Goal: Check status: Check status

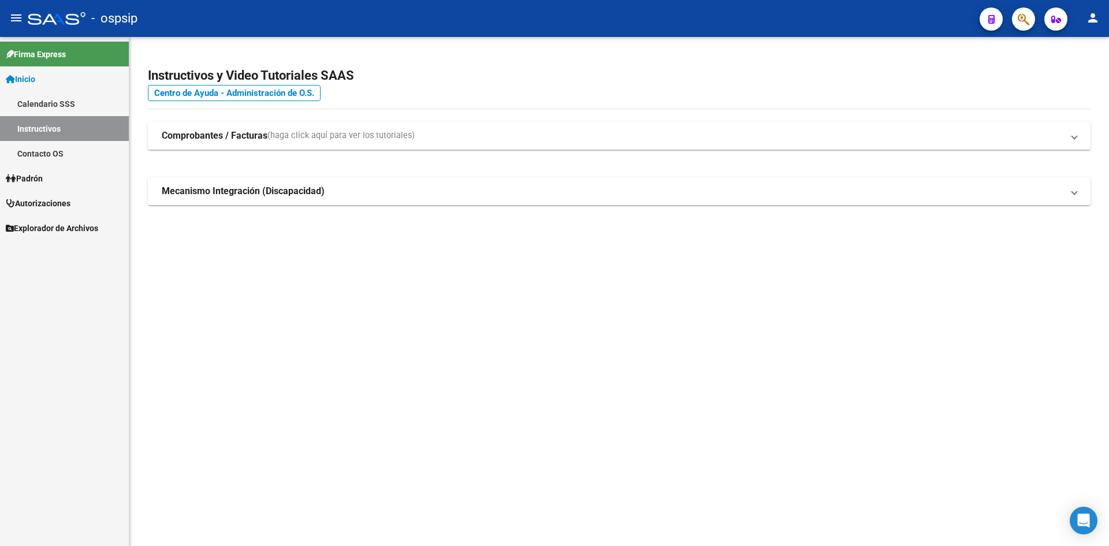
click at [79, 206] on link "Autorizaciones" at bounding box center [64, 203] width 129 height 25
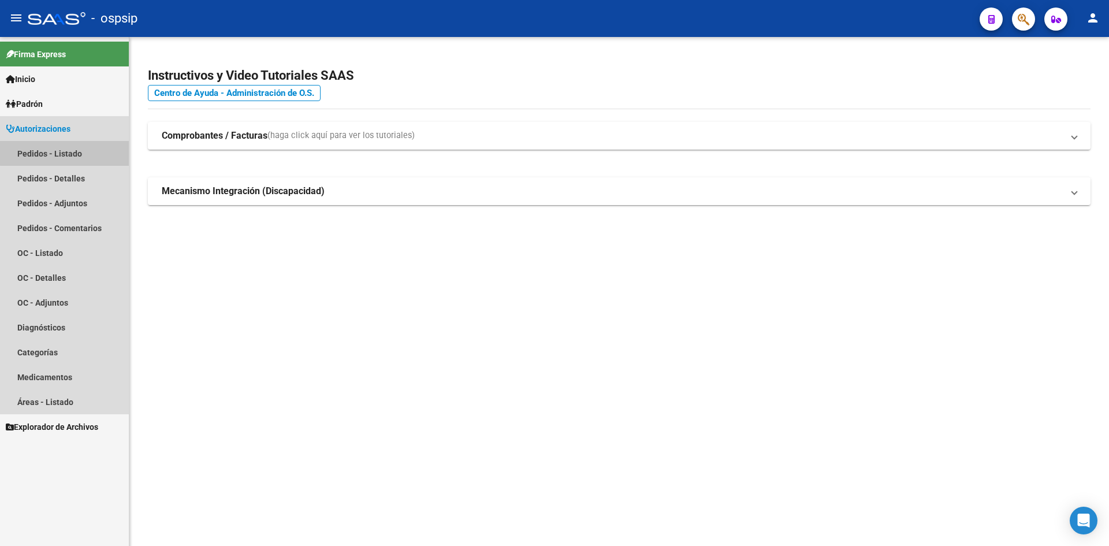
click at [73, 147] on link "Pedidos - Listado" at bounding box center [64, 153] width 129 height 25
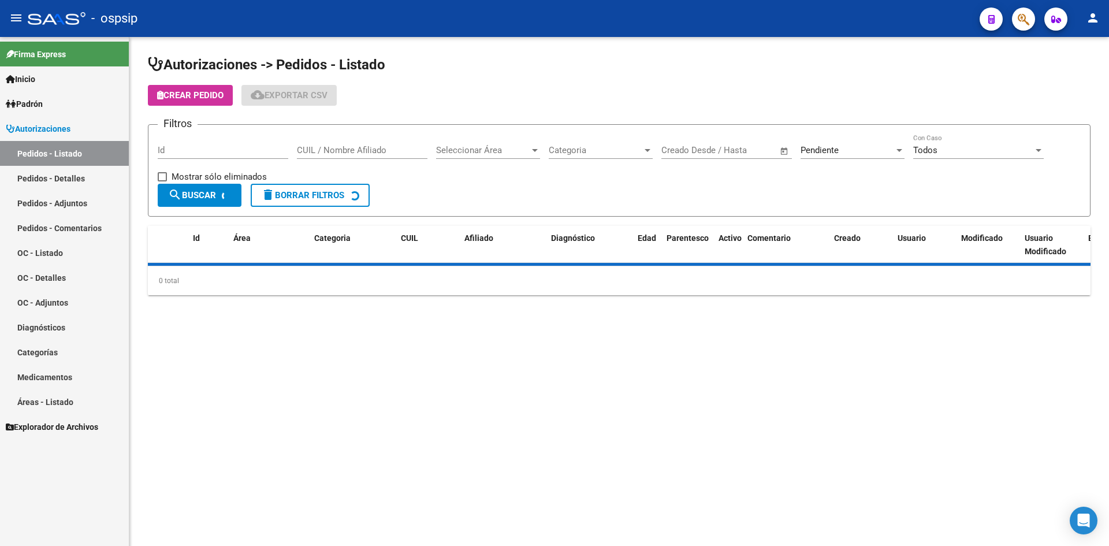
click at [868, 159] on div "Pendiente Seleccionar Estado" at bounding box center [853, 152] width 104 height 36
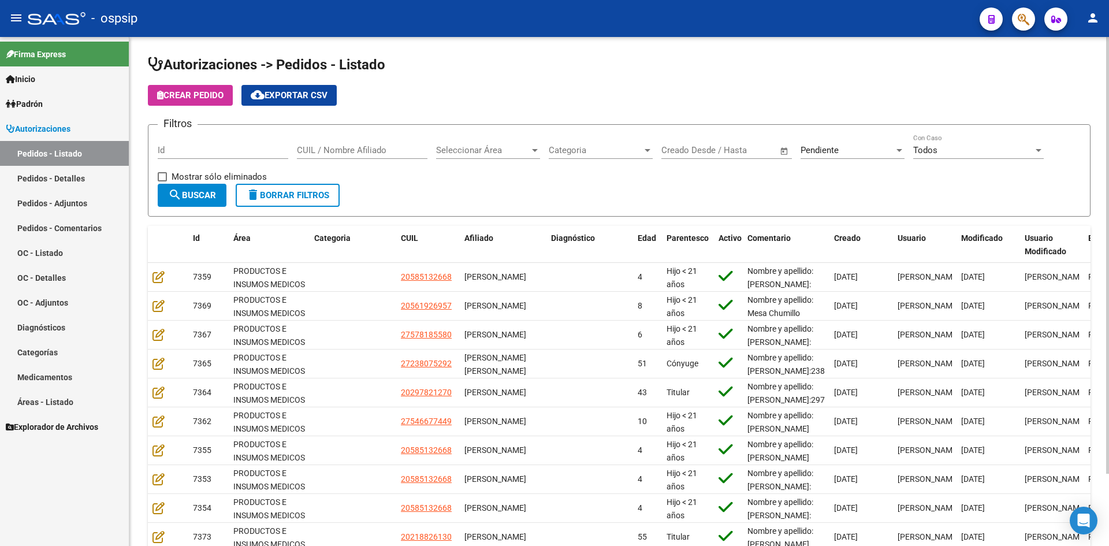
click at [866, 151] on div "Pendiente" at bounding box center [848, 150] width 94 height 10
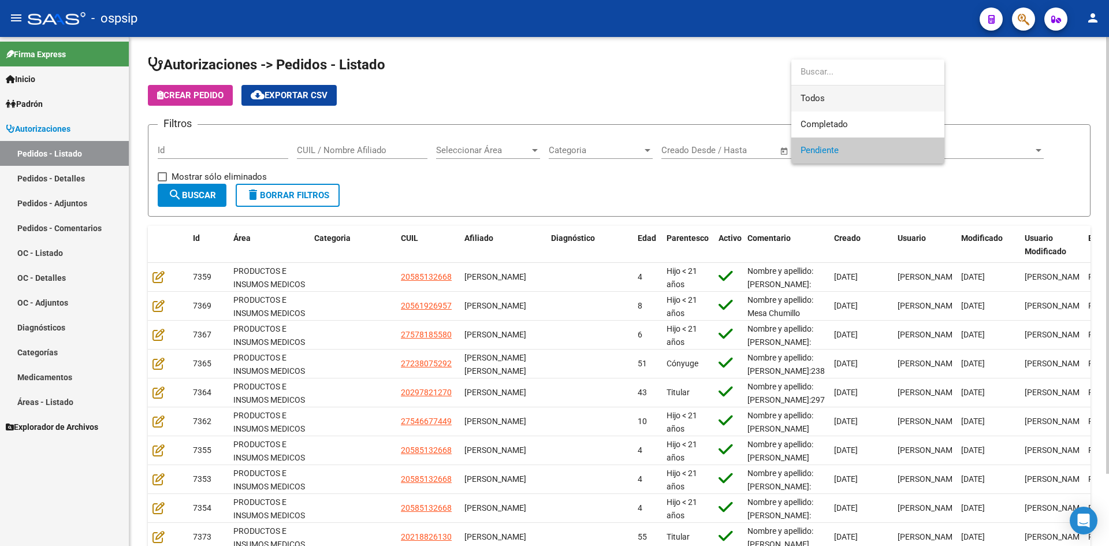
drag, startPoint x: 839, startPoint y: 94, endPoint x: 716, endPoint y: 96, distance: 122.5
click at [833, 94] on span "Todos" at bounding box center [868, 98] width 135 height 26
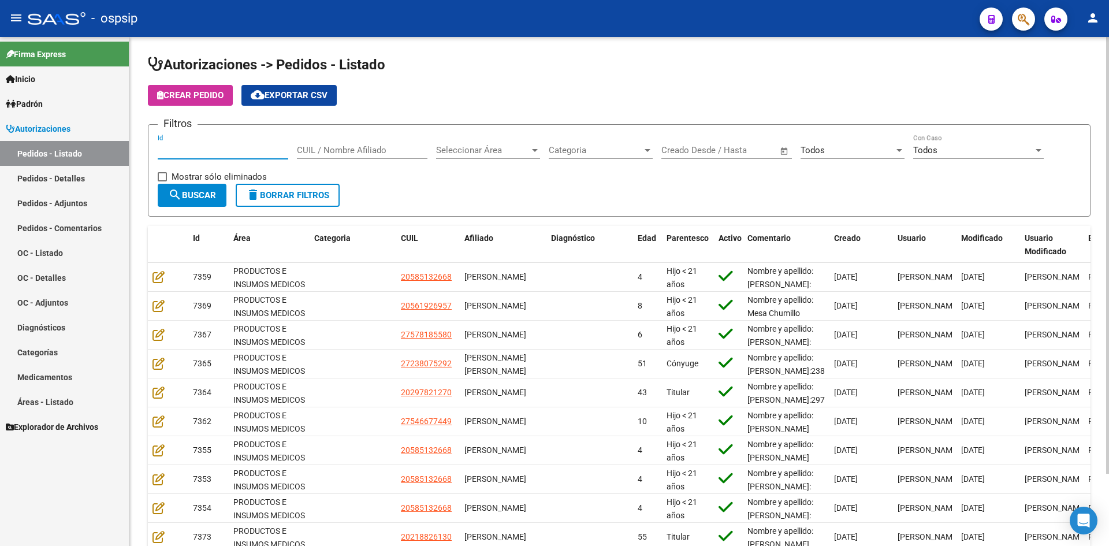
click at [254, 147] on input "Id" at bounding box center [223, 150] width 131 height 10
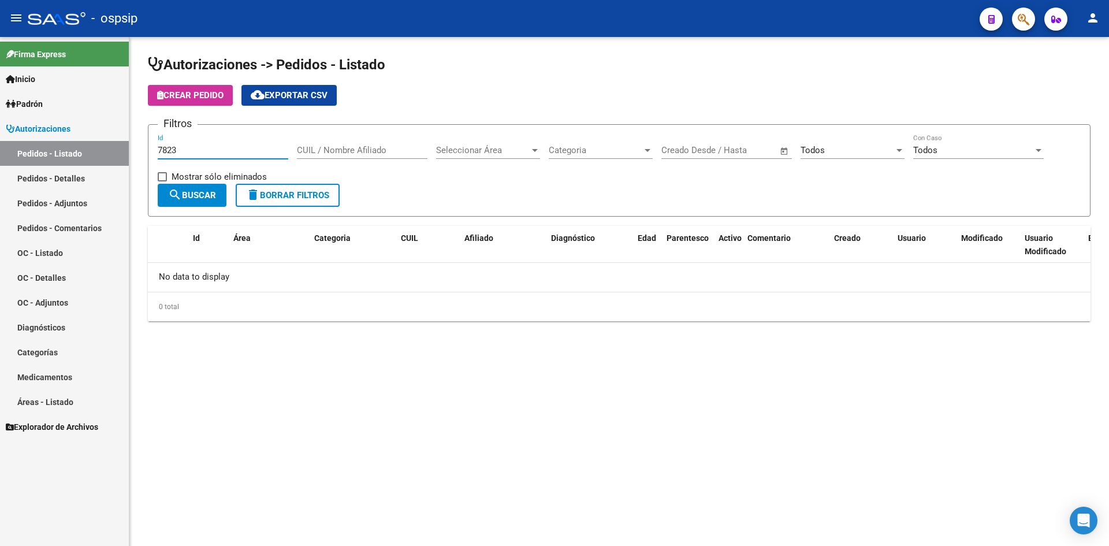
click at [211, 152] on input "7823" at bounding box center [223, 150] width 131 height 10
click at [228, 157] on div "7823 Id" at bounding box center [223, 146] width 131 height 25
type input "7"
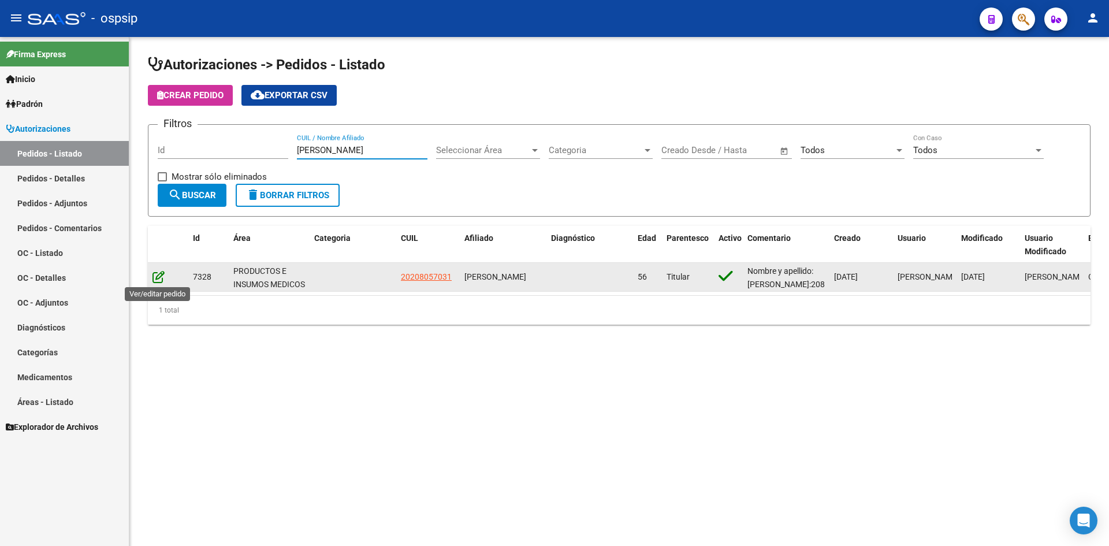
type input "[PERSON_NAME]"
click at [154, 276] on icon at bounding box center [158, 276] width 12 height 13
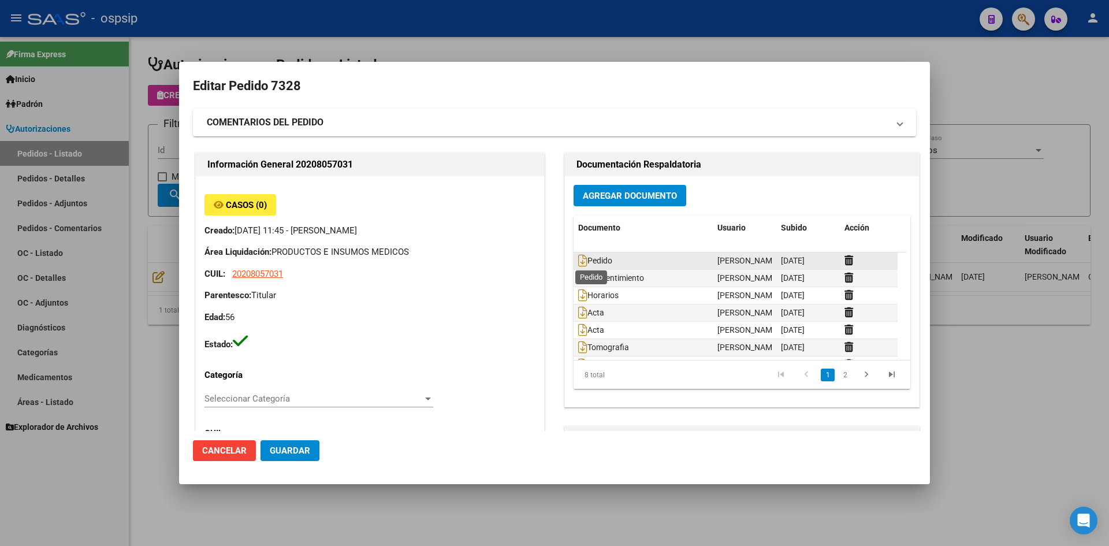
type input "[GEOGRAPHIC_DATA], EL JAGUEL, LOS PINOS 348"
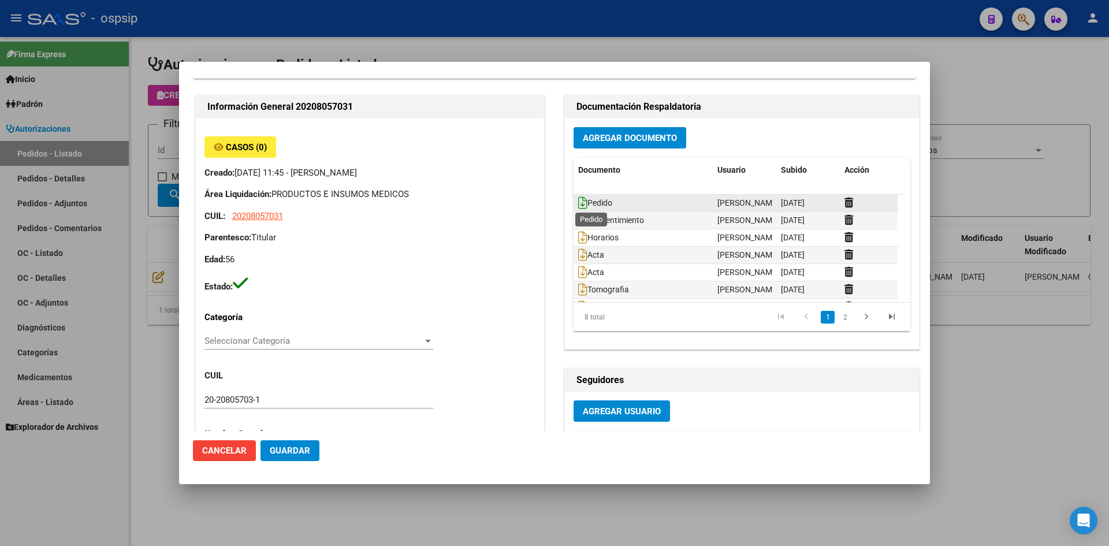
click at [578, 203] on icon at bounding box center [582, 202] width 9 height 13
click at [401, 21] on div at bounding box center [554, 273] width 1109 height 546
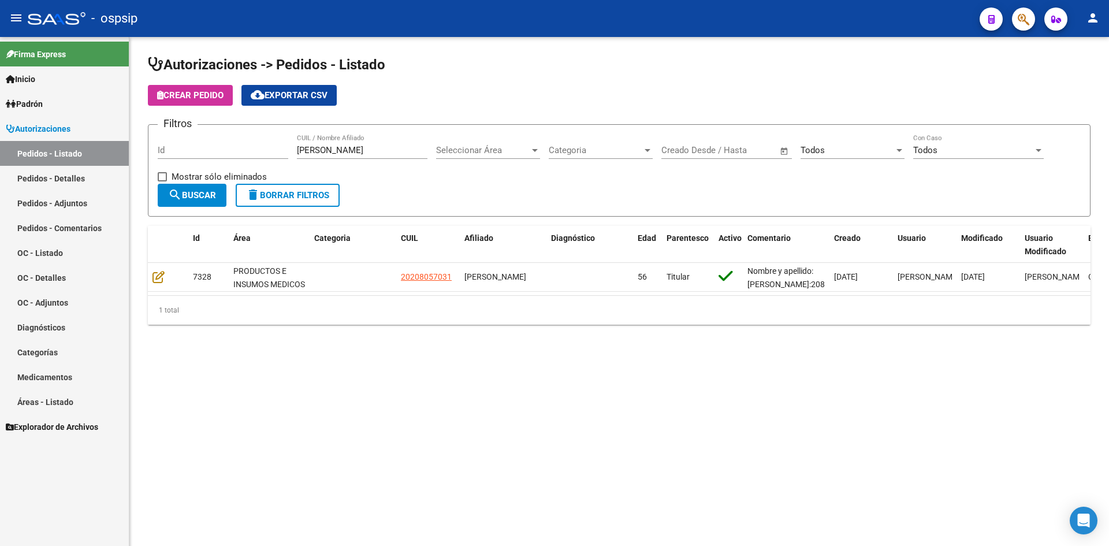
click at [319, 151] on input "[PERSON_NAME]" at bounding box center [362, 150] width 131 height 10
click at [258, 154] on input "Id" at bounding box center [223, 150] width 131 height 10
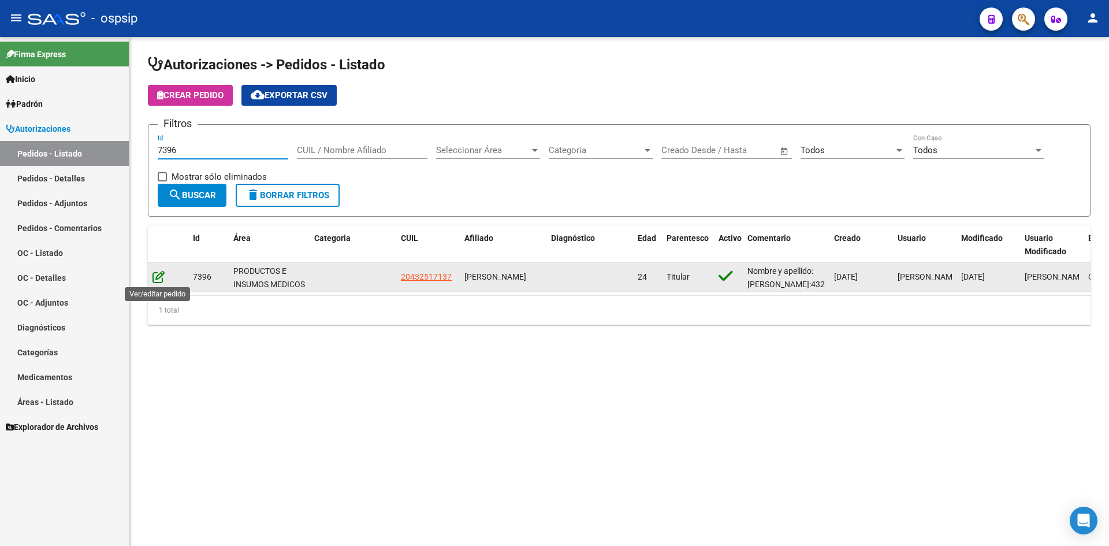
type input "7396"
click at [154, 275] on icon at bounding box center [158, 276] width 12 height 13
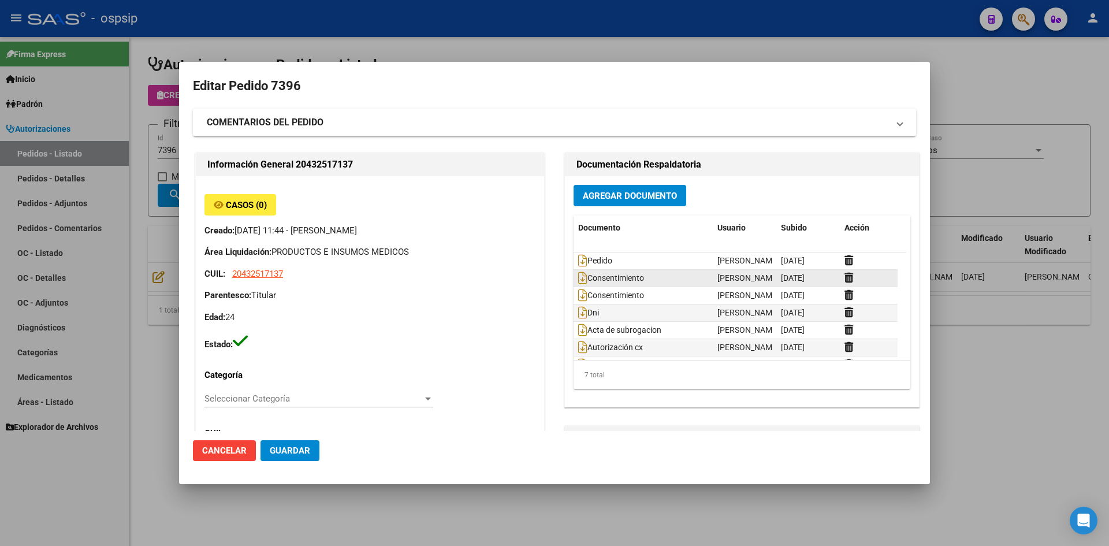
type input "[GEOGRAPHIC_DATA], PLATANOS, 37 3722, Piso: 0"
click at [581, 262] on icon at bounding box center [582, 260] width 9 height 13
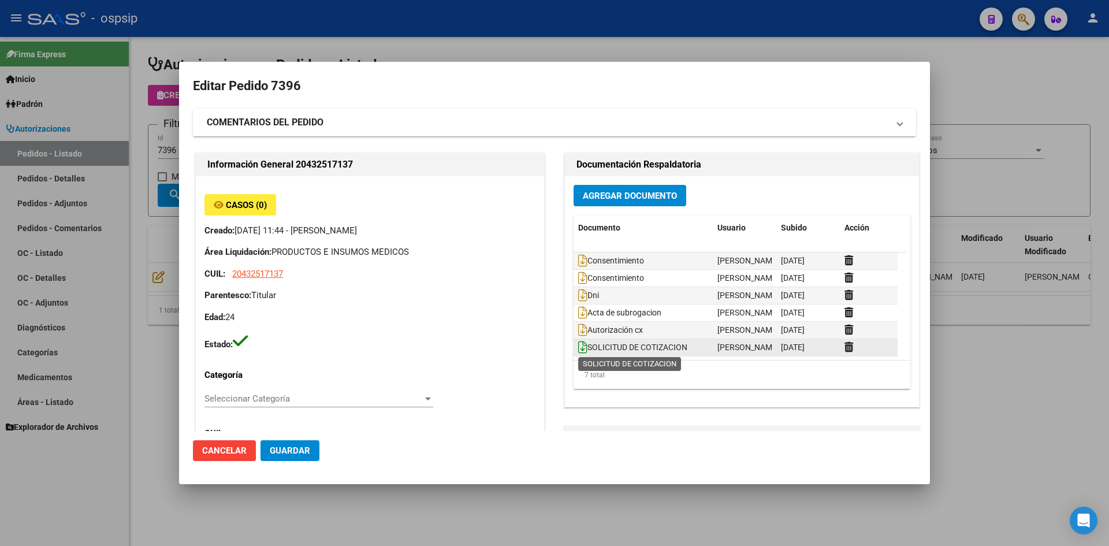
scroll to position [58, 0]
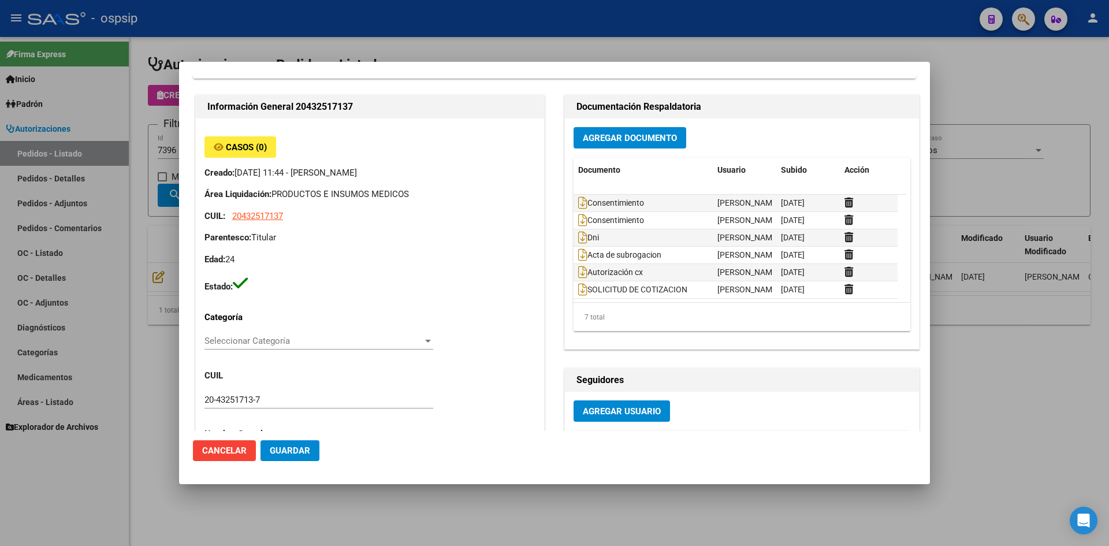
drag, startPoint x: 425, startPoint y: 50, endPoint x: 393, endPoint y: 29, distance: 38.3
click at [423, 49] on div at bounding box center [554, 273] width 1109 height 546
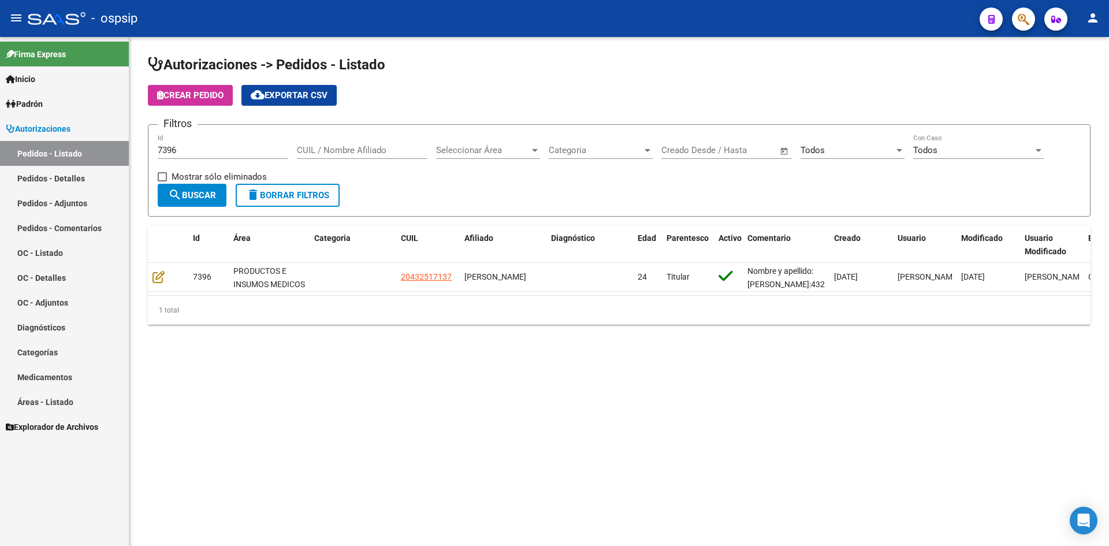
click at [795, 149] on span "Open calendar" at bounding box center [785, 151] width 28 height 28
click at [734, 129] on div at bounding box center [554, 273] width 1109 height 546
click at [784, 85] on div "Crear Pedido cloud_download Exportar CSV" at bounding box center [619, 95] width 943 height 21
click at [824, 161] on div "Todos Seleccionar Estado" at bounding box center [853, 152] width 104 height 36
click at [828, 148] on div "Todos" at bounding box center [848, 150] width 94 height 10
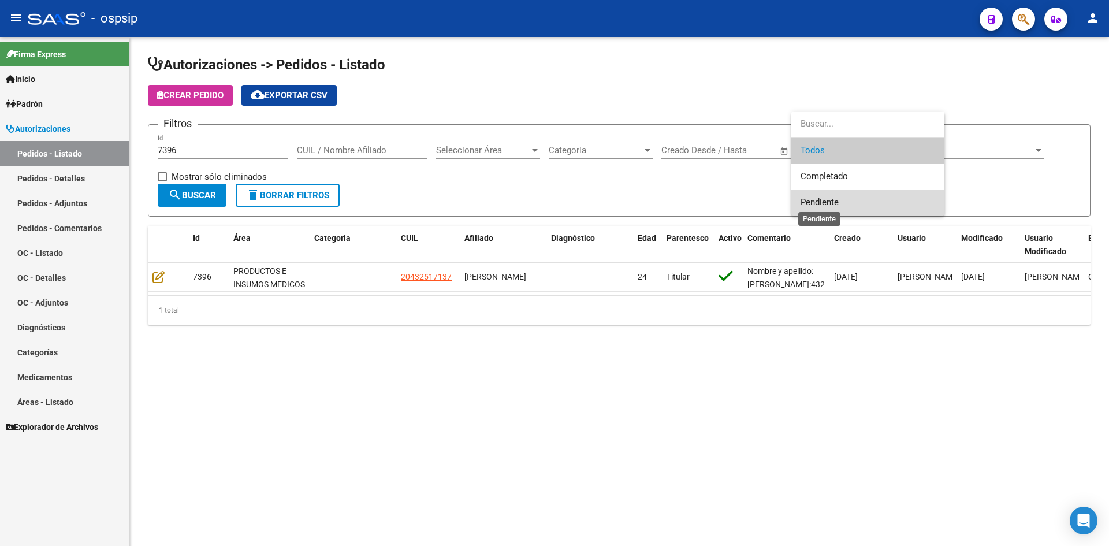
drag, startPoint x: 830, startPoint y: 198, endPoint x: 732, endPoint y: 196, distance: 98.2
click at [828, 198] on span "Pendiente" at bounding box center [820, 202] width 38 height 10
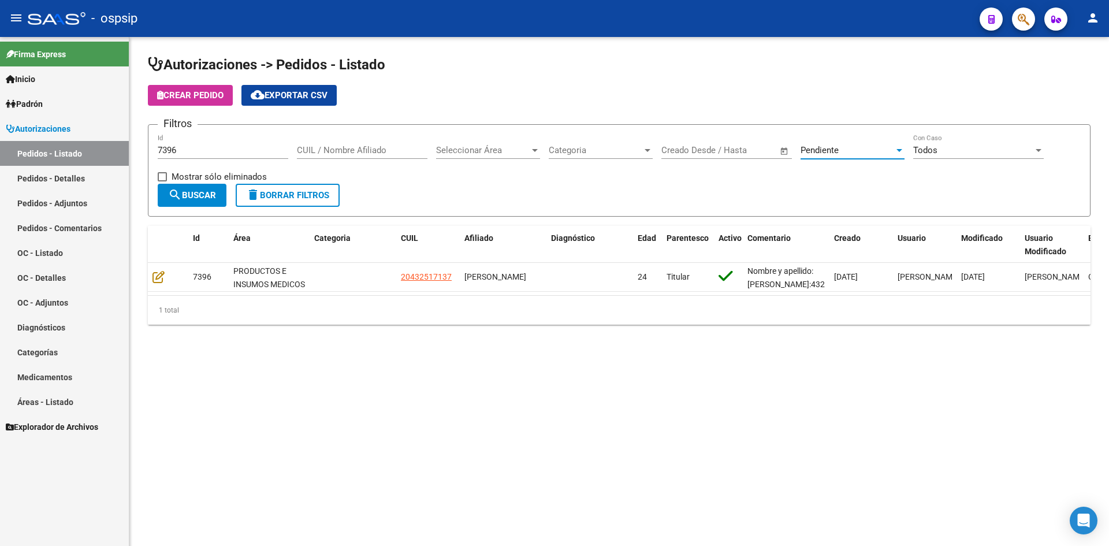
click at [199, 186] on button "search Buscar" at bounding box center [192, 195] width 69 height 23
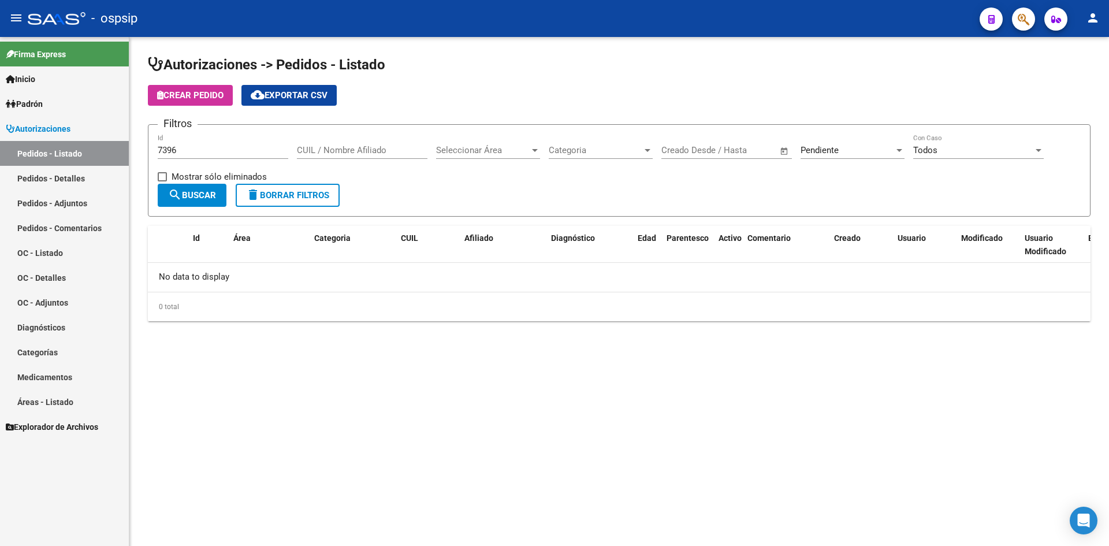
click at [202, 148] on input "7396" at bounding box center [223, 150] width 131 height 10
type input "7"
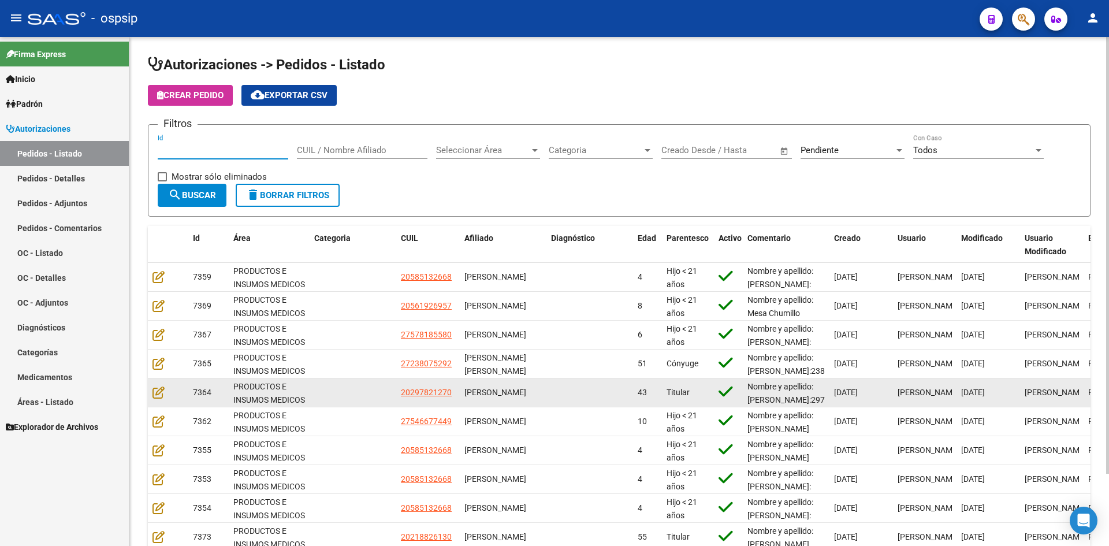
scroll to position [84, 0]
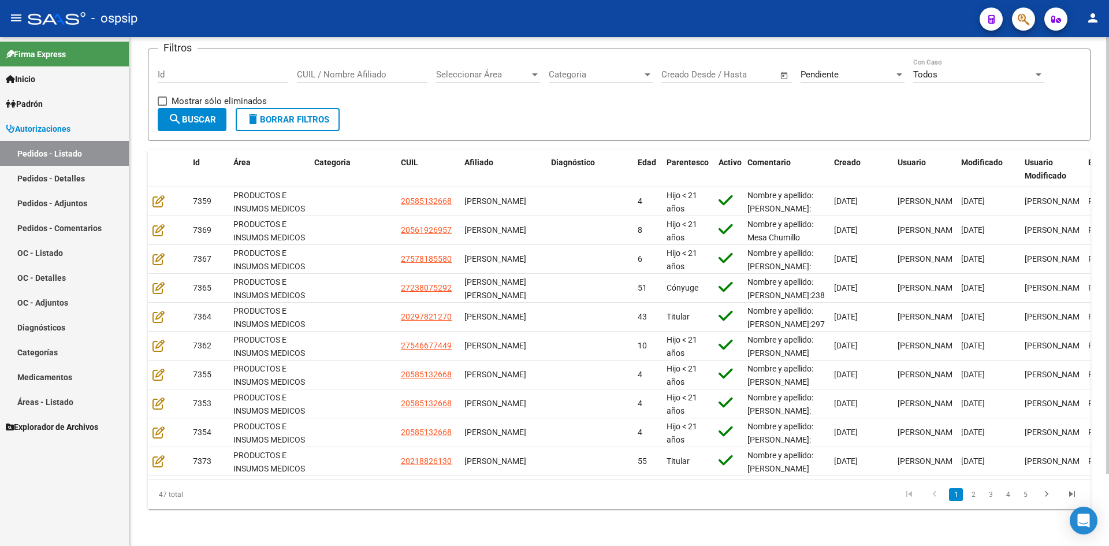
click at [610, 114] on form "Filtros Id CUIL / Nombre Afiliado Seleccionar Área Seleccionar Área Categoria C…" at bounding box center [619, 95] width 943 height 92
click at [407, 105] on form "Filtros Id CUIL / Nombre Afiliado Seleccionar Área Seleccionar Área Categoria C…" at bounding box center [619, 95] width 943 height 92
click at [559, 91] on div "Filtros Id CUIL / Nombre Afiliado Seleccionar Área Seleccionar Área Categoria C…" at bounding box center [619, 83] width 923 height 50
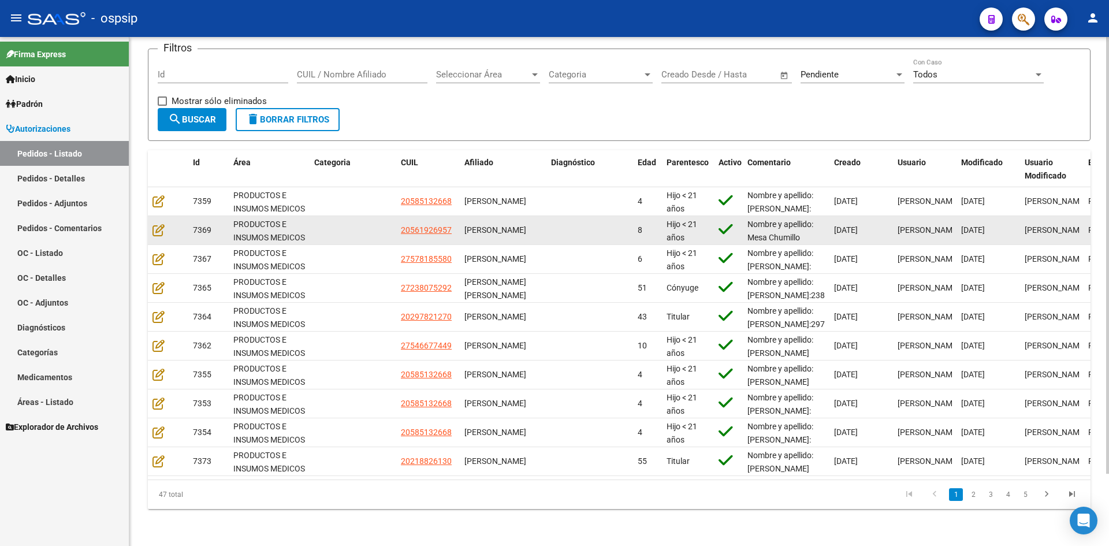
scroll to position [0, 0]
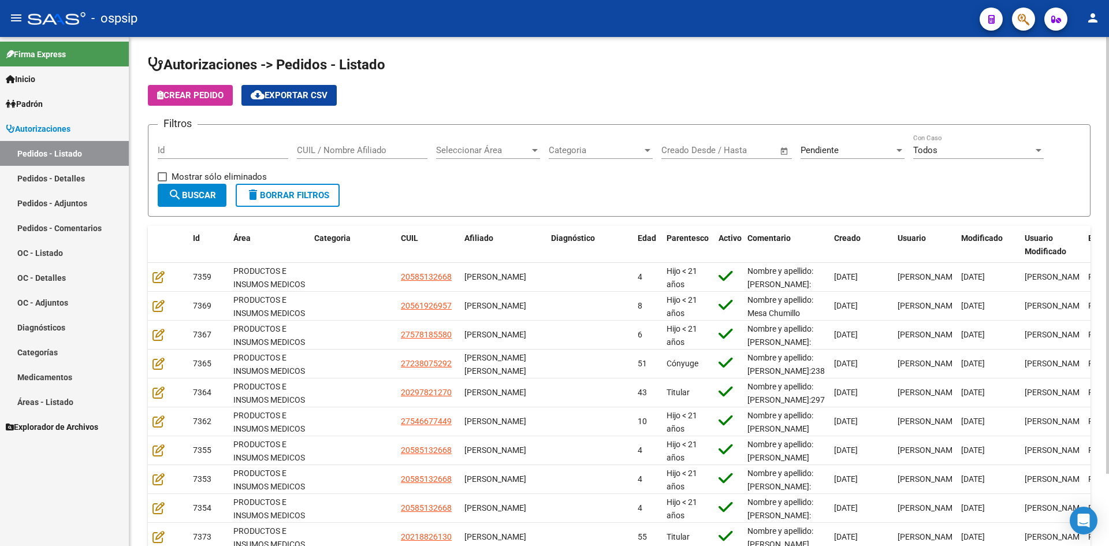
click at [833, 144] on div "Pendiente Seleccionar Estado" at bounding box center [853, 146] width 104 height 25
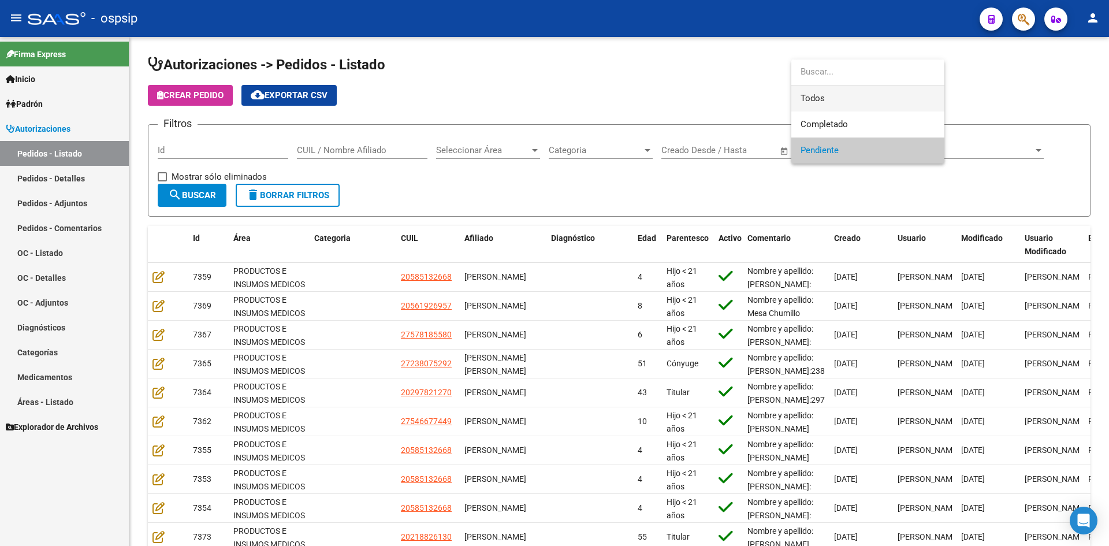
click at [812, 98] on span "Todos" at bounding box center [868, 98] width 135 height 26
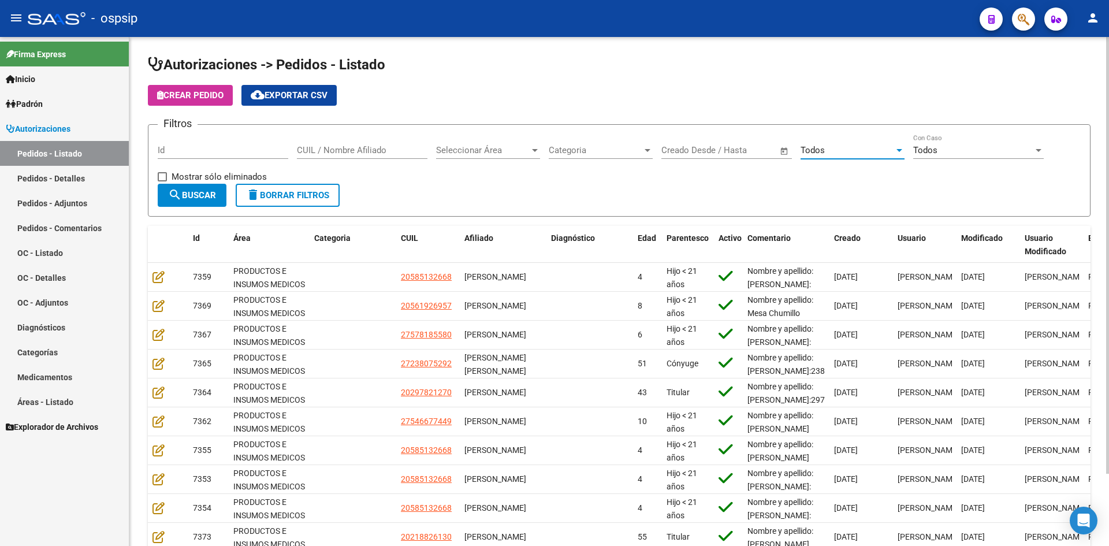
click at [180, 198] on mat-icon "search" at bounding box center [175, 195] width 14 height 14
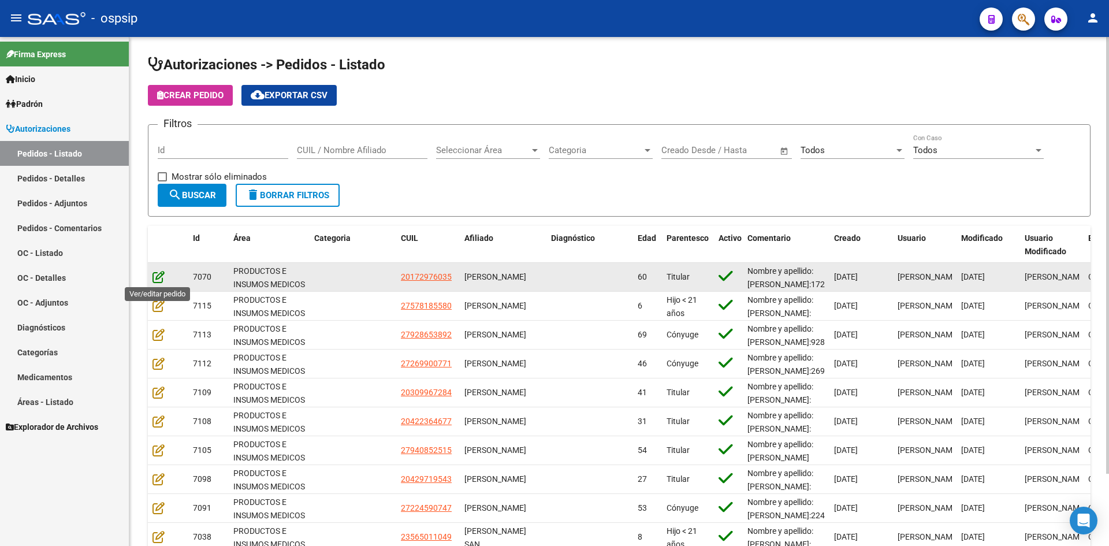
click at [157, 276] on icon at bounding box center [158, 276] width 12 height 13
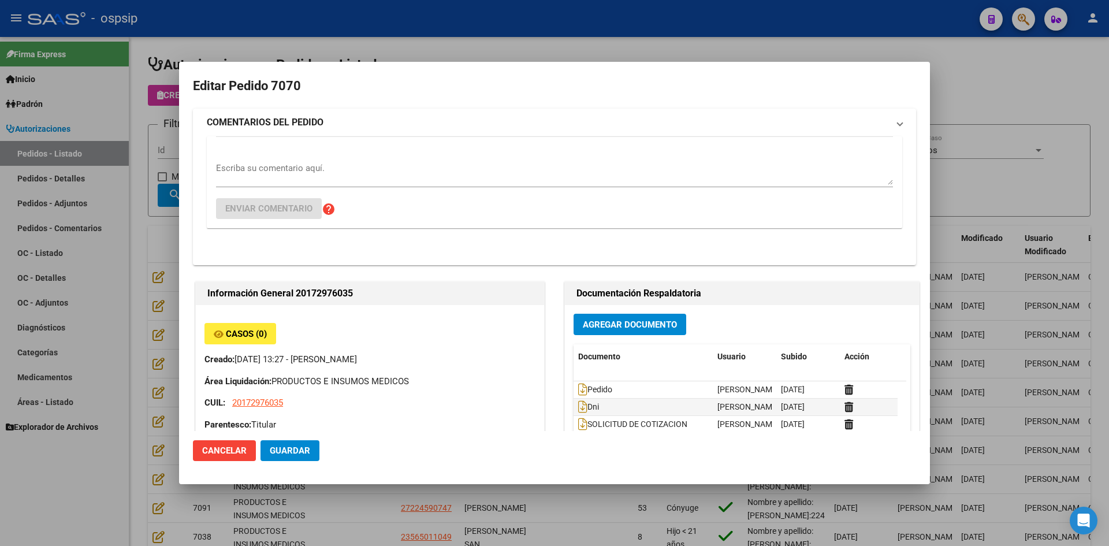
type input "[GEOGRAPHIC_DATA], CASEROS, REBIZZO 5150, Departamento: 030"
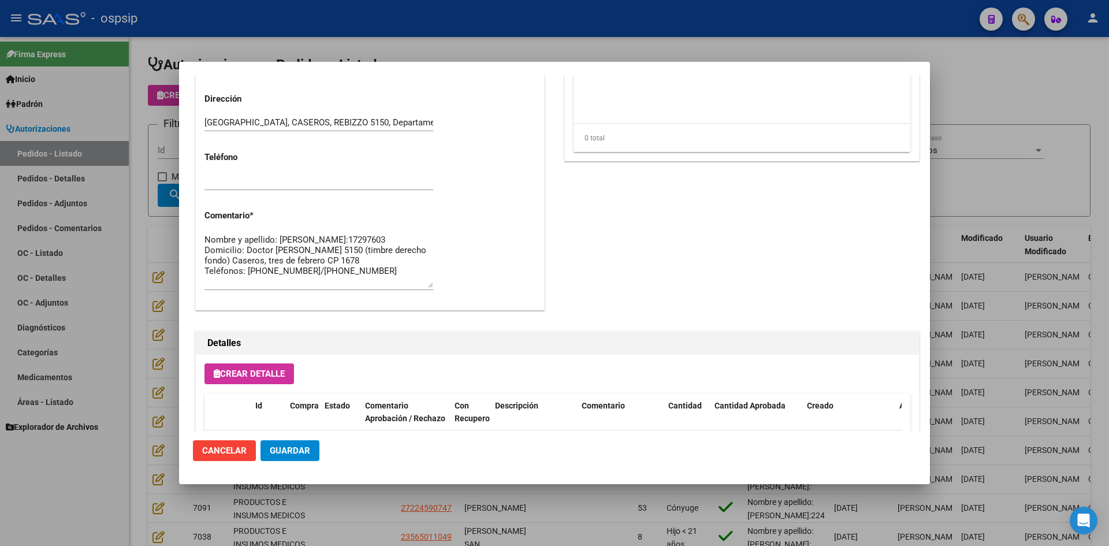
scroll to position [625, 0]
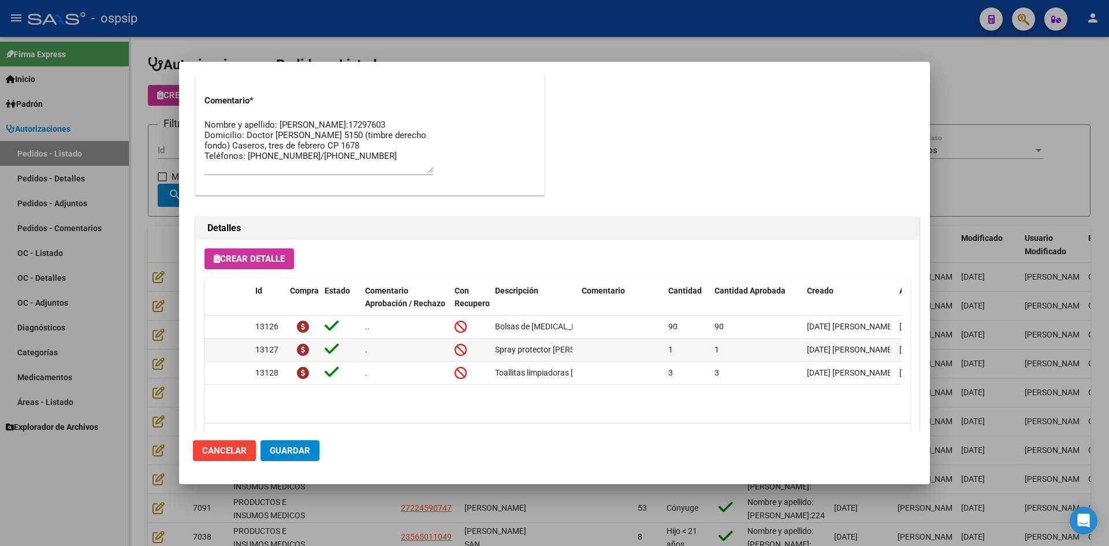
drag, startPoint x: 512, startPoint y: 36, endPoint x: 436, endPoint y: 8, distance: 81.7
click at [508, 35] on div at bounding box center [554, 273] width 1109 height 546
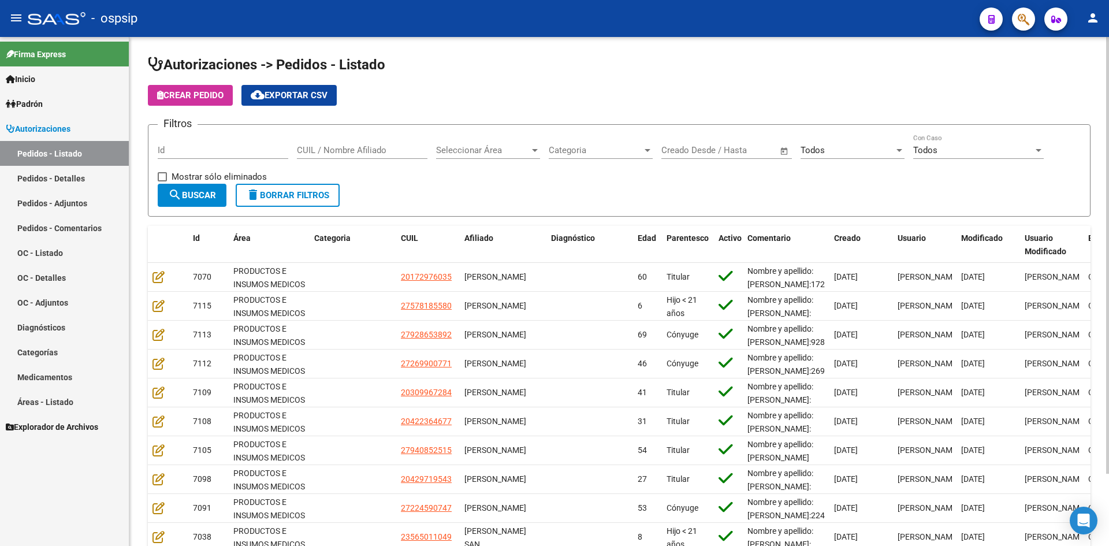
click at [533, 76] on app-list-header "Autorizaciones -> Pedidos - Listado Crear Pedido cloud_download Exportar CSV Fi…" at bounding box center [619, 135] width 943 height 161
click at [472, 102] on div "Crear Pedido cloud_download Exportar CSV" at bounding box center [619, 95] width 943 height 21
click at [429, 88] on div "Crear Pedido cloud_download Exportar CSV" at bounding box center [619, 95] width 943 height 21
